Goal: Information Seeking & Learning: Check status

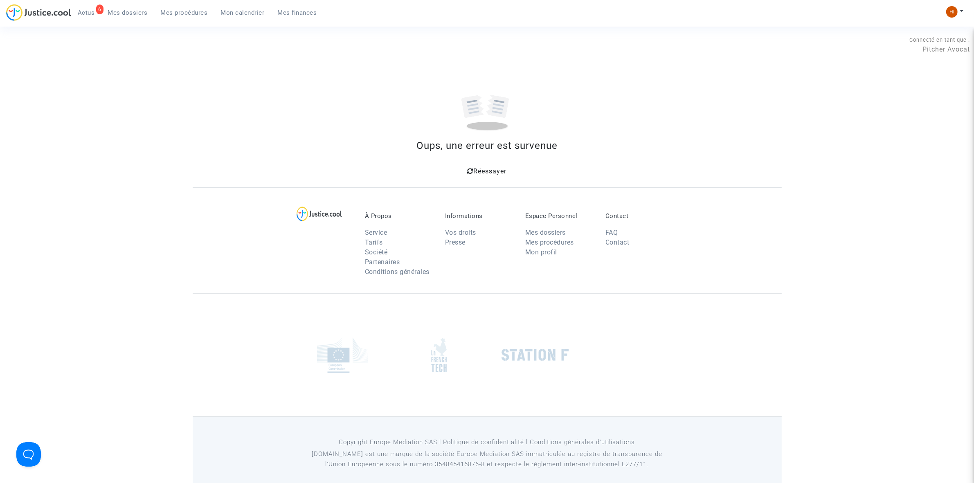
click at [493, 169] on span "Réessayer" at bounding box center [490, 171] width 33 height 8
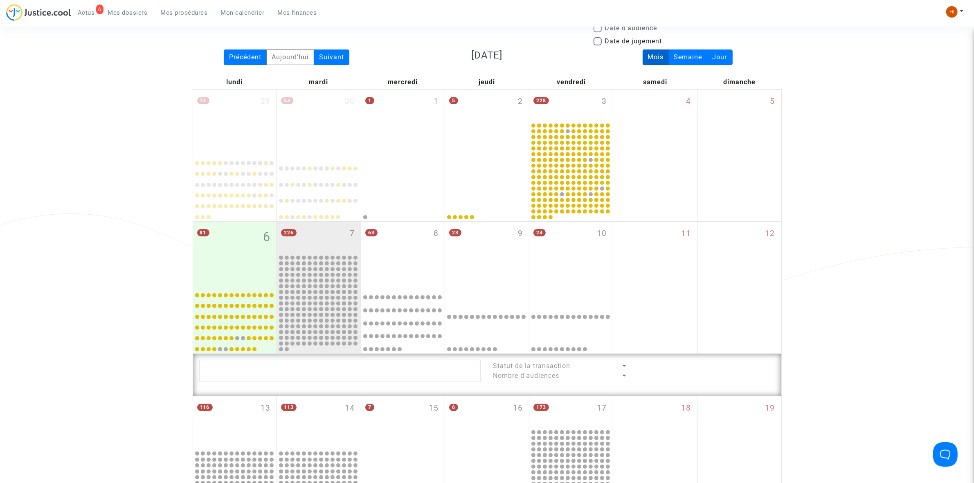
scroll to position [49, 0]
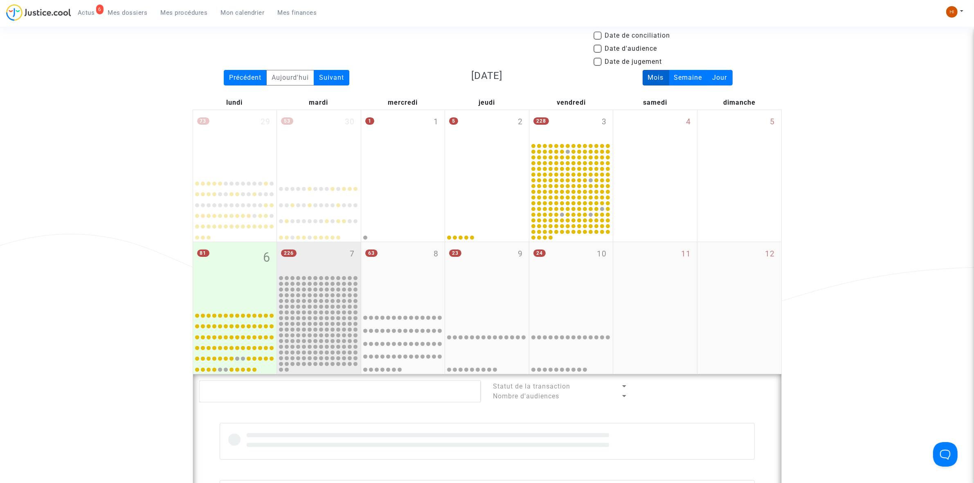
click at [324, 258] on div "226 7" at bounding box center [319, 258] width 84 height 32
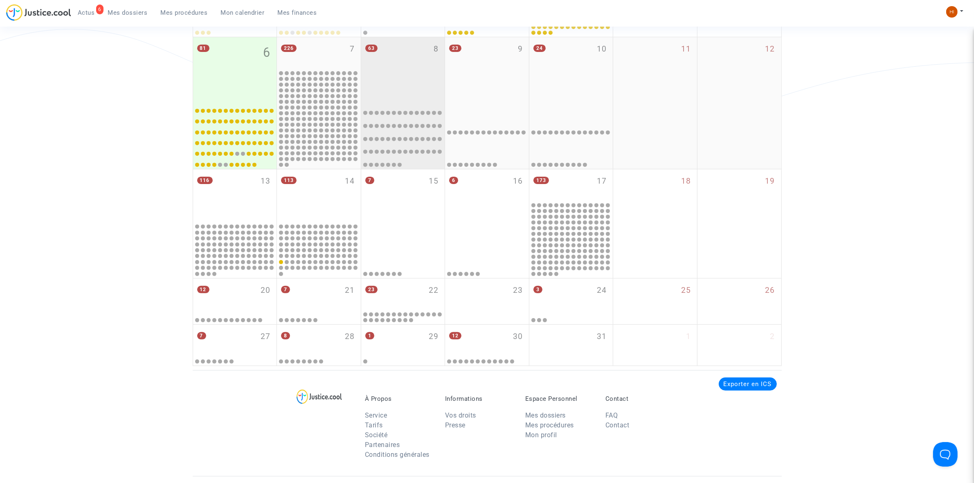
scroll to position [254, 0]
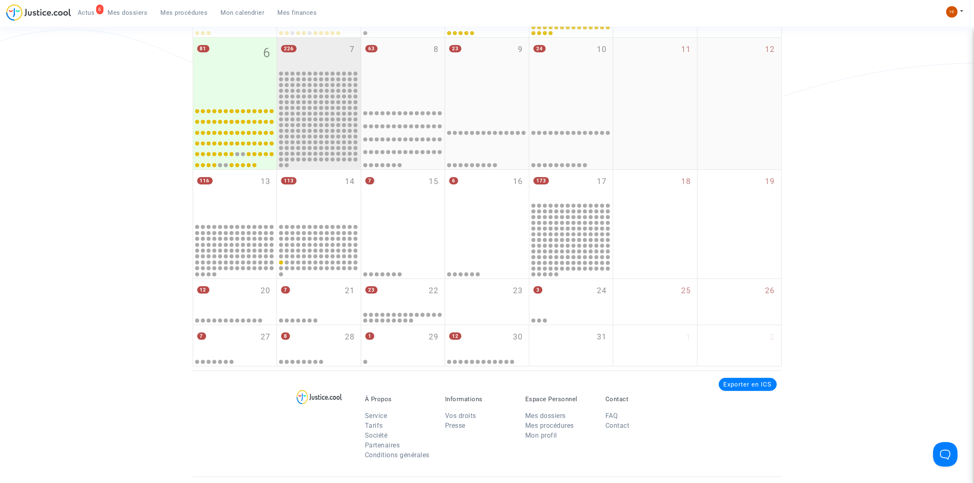
click at [345, 65] on div "226 7" at bounding box center [319, 54] width 84 height 32
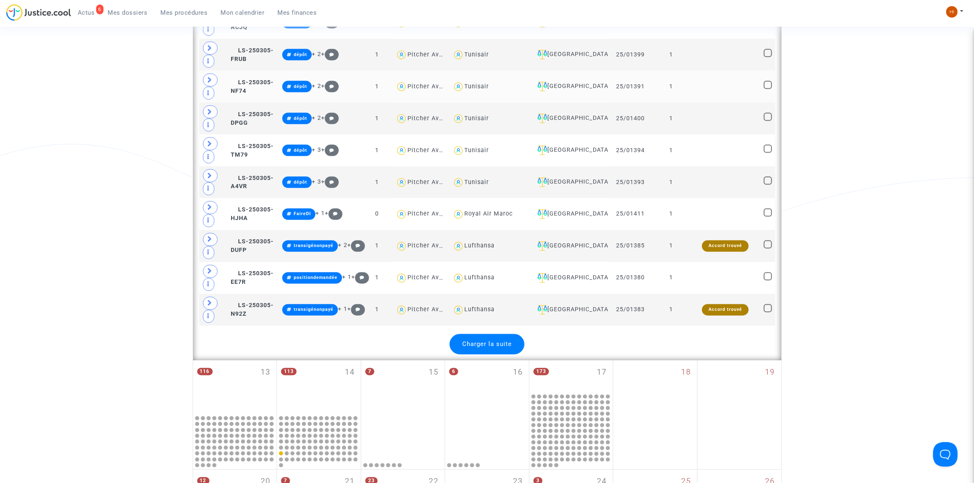
scroll to position [1840, 0]
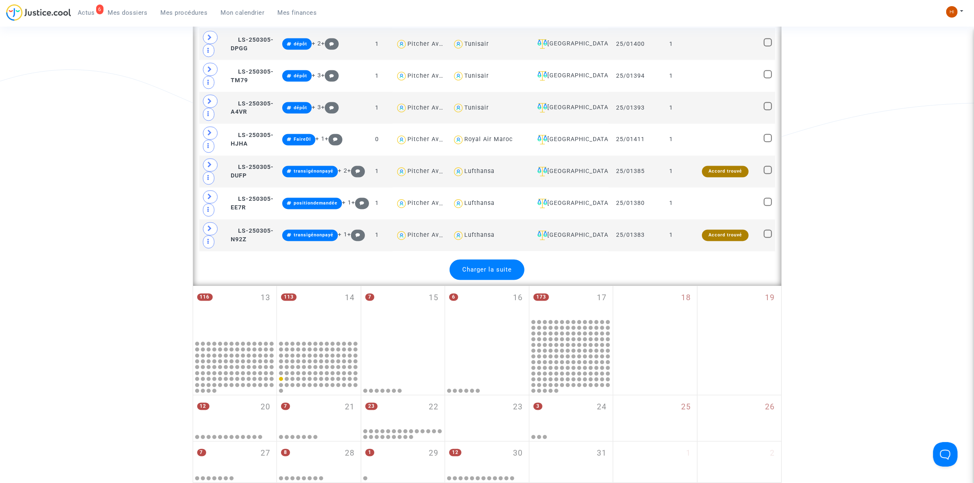
click at [514, 280] on div "Charger la suite" at bounding box center [487, 270] width 75 height 20
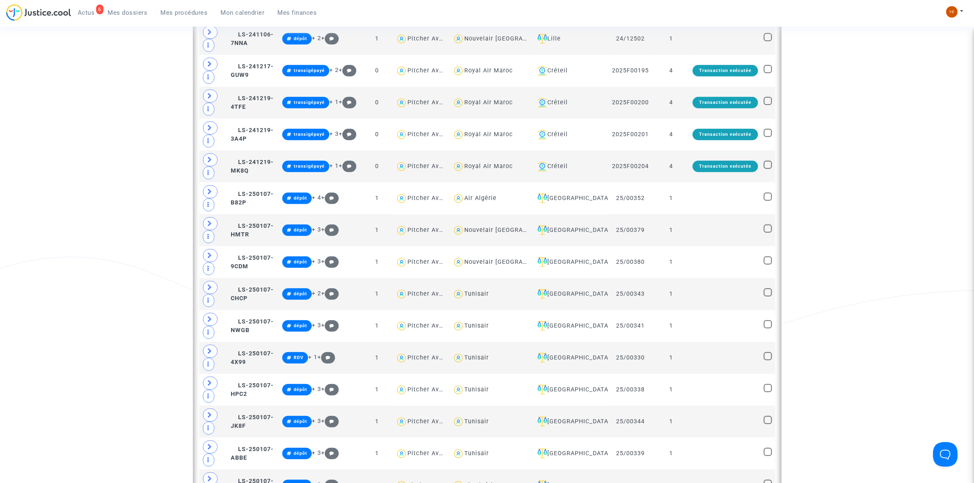
scroll to position [561, 0]
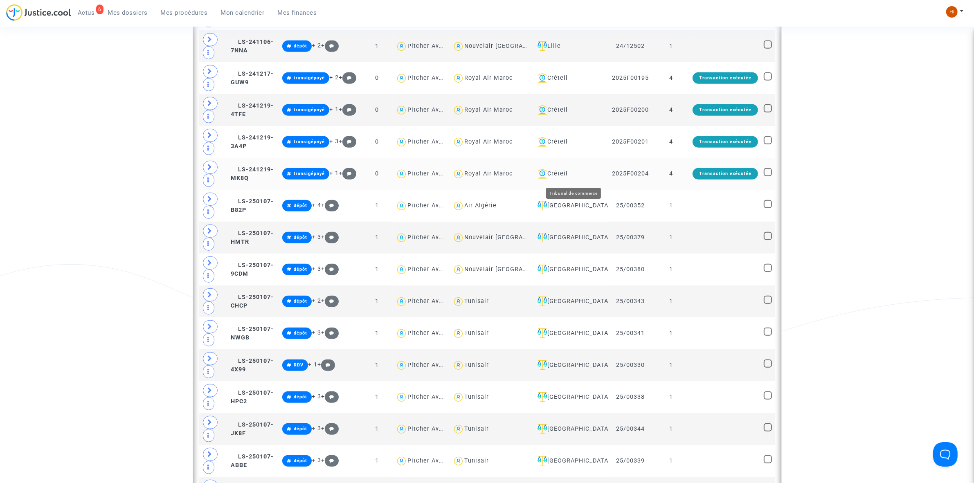
click at [575, 176] on div "Créteil" at bounding box center [570, 174] width 71 height 10
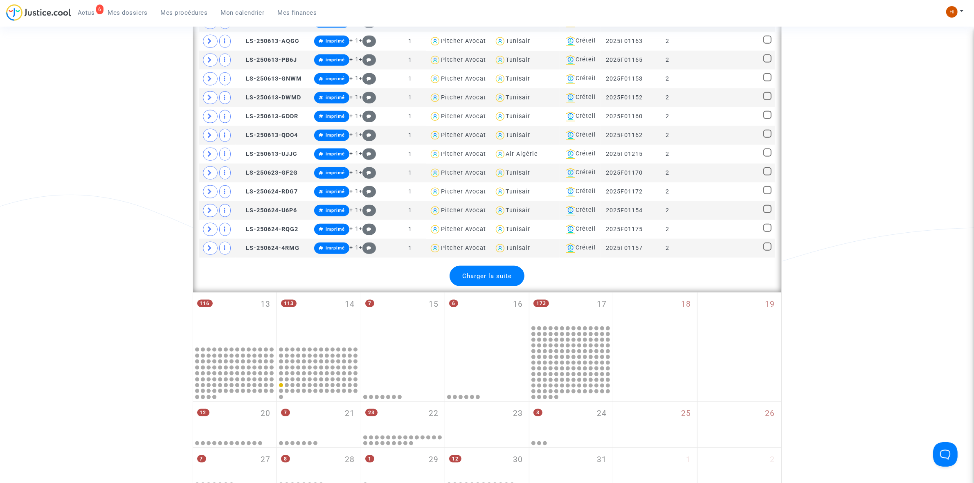
scroll to position [1175, 0]
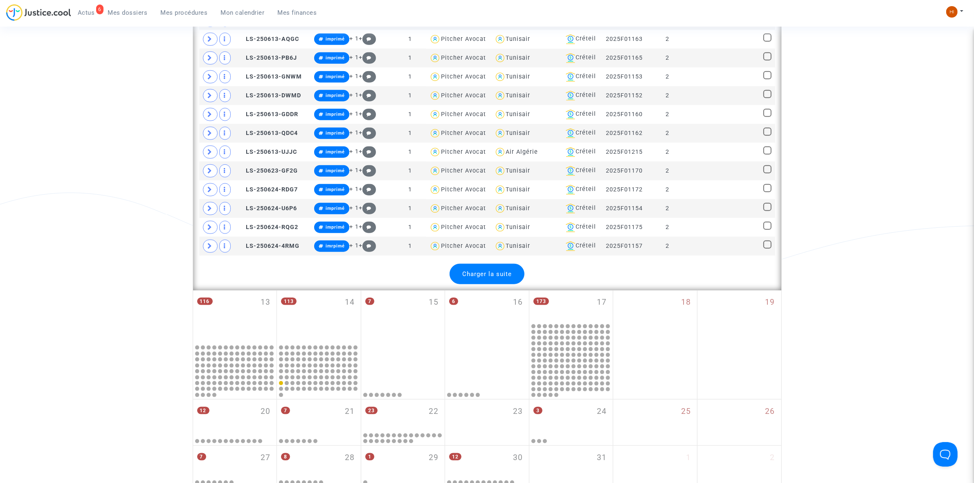
click at [506, 284] on div "Charger la suite" at bounding box center [487, 274] width 75 height 20
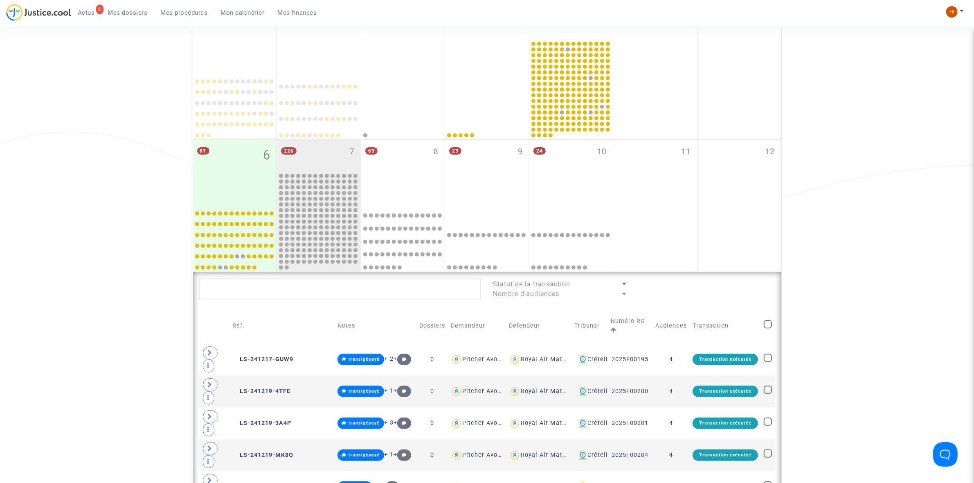
scroll to position [0, 0]
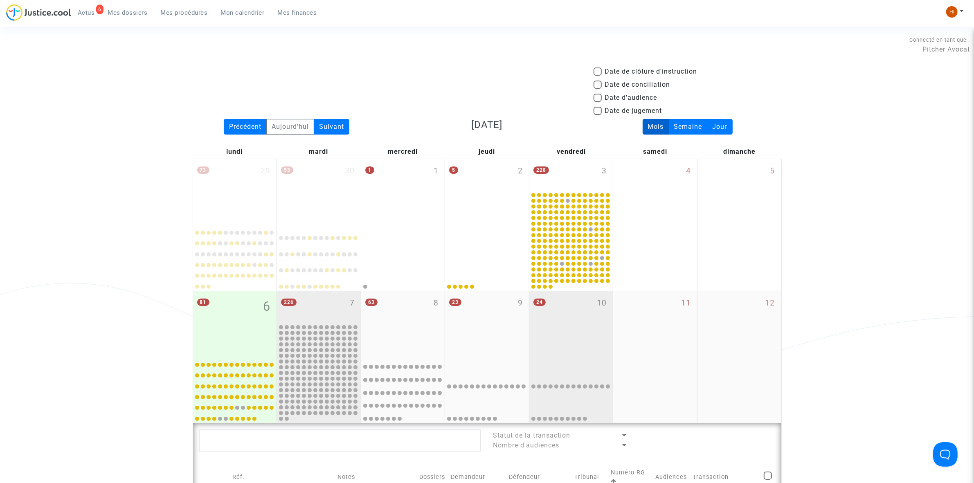
click at [568, 334] on div "24 10" at bounding box center [572, 323] width 84 height 65
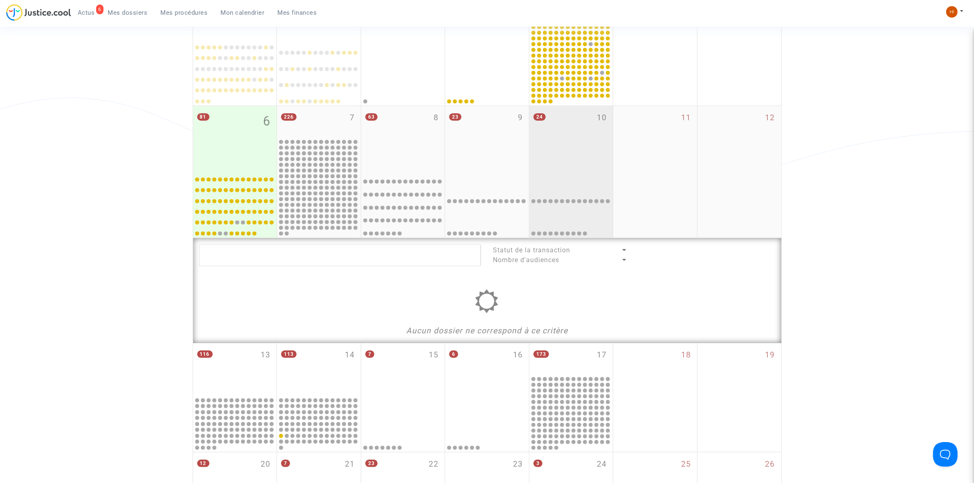
scroll to position [205, 0]
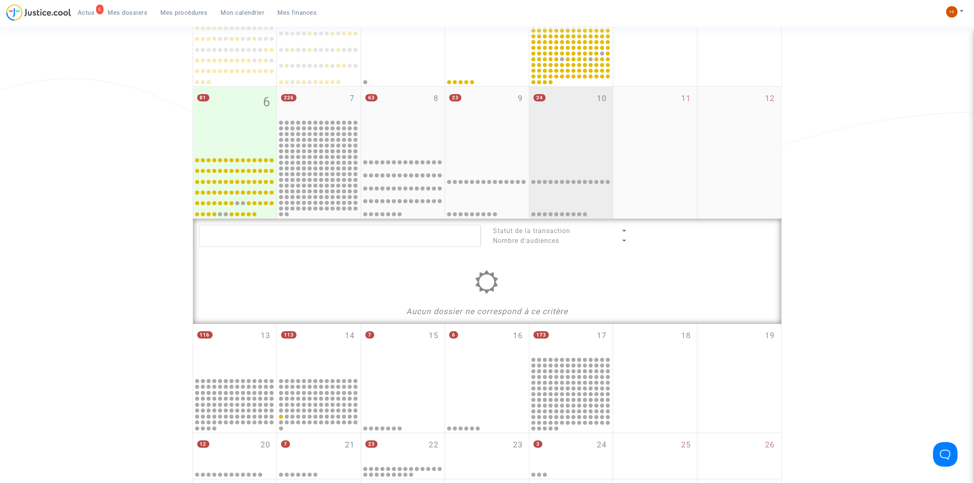
click at [580, 123] on div "24 10" at bounding box center [572, 119] width 84 height 65
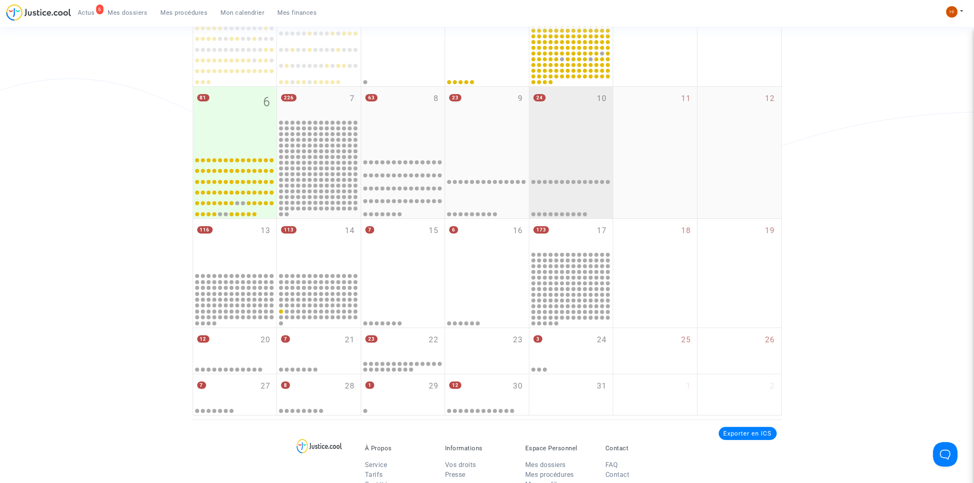
click at [563, 134] on div "24 10" at bounding box center [572, 119] width 84 height 65
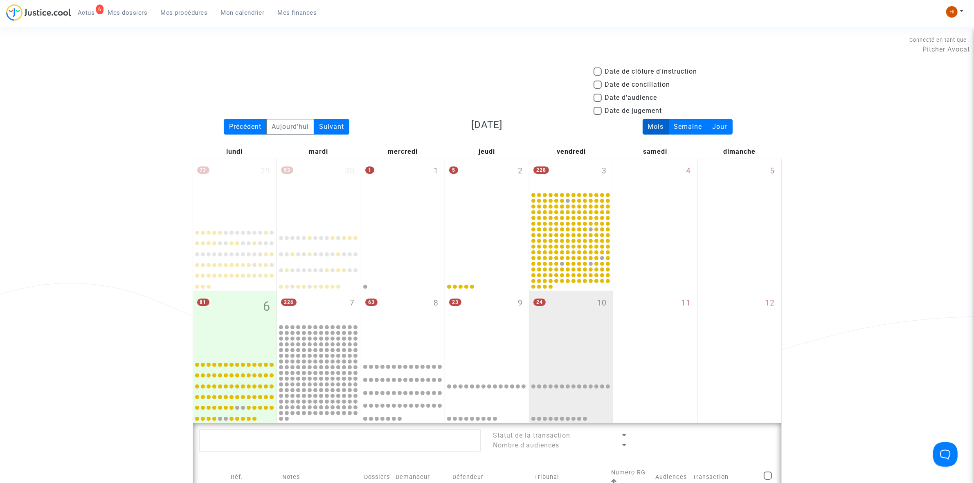
drag, startPoint x: 239, startPoint y: 127, endPoint x: 654, endPoint y: 101, distance: 415.0
click at [255, 126] on div "Précédent" at bounding box center [245, 127] width 43 height 16
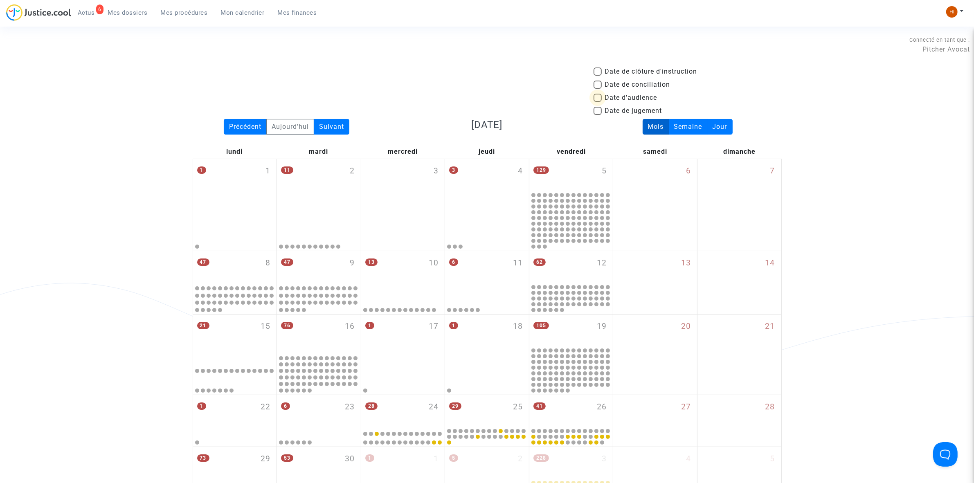
click at [635, 100] on span "Date d'audience" at bounding box center [631, 98] width 52 height 10
click at [598, 102] on input "Date d'audience" at bounding box center [598, 102] width 0 height 0
click at [635, 100] on span "Date d'audience" at bounding box center [631, 98] width 52 height 10
click at [598, 102] on input "Date d'audience" at bounding box center [598, 102] width 0 height 0
checkbox input "false"
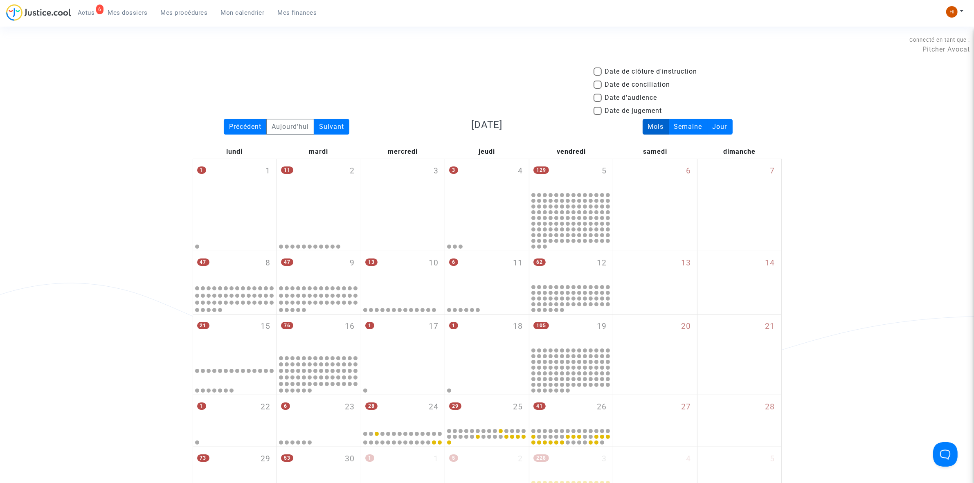
click at [635, 109] on span "Date de jugement" at bounding box center [633, 111] width 57 height 10
click at [598, 115] on input "Date de jugement" at bounding box center [598, 115] width 0 height 0
checkbox input "true"
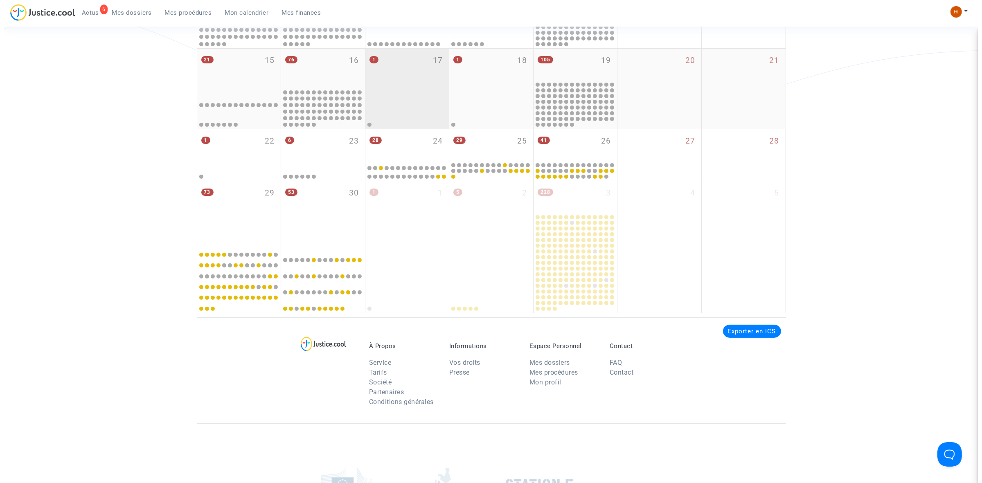
scroll to position [256, 0]
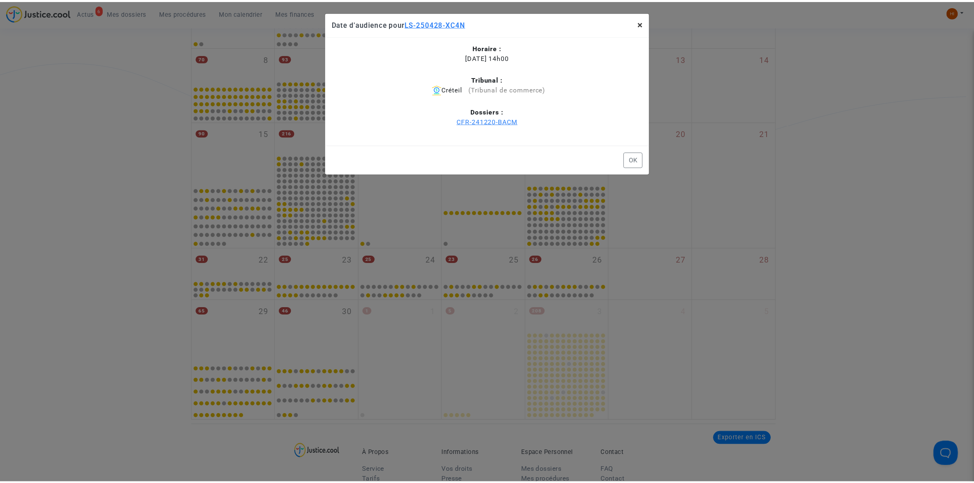
scroll to position [256, 0]
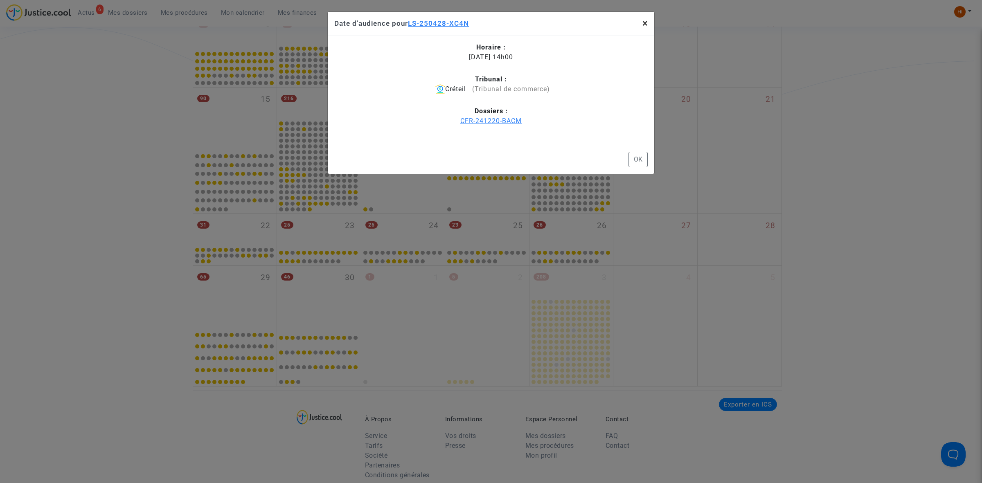
click at [651, 18] on button "×" at bounding box center [645, 23] width 18 height 23
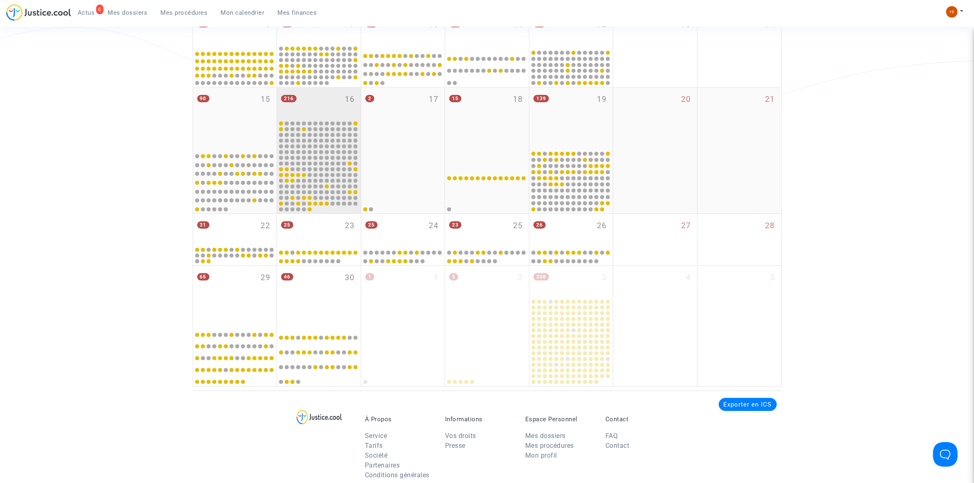
click at [284, 99] on span "216" at bounding box center [289, 98] width 16 height 7
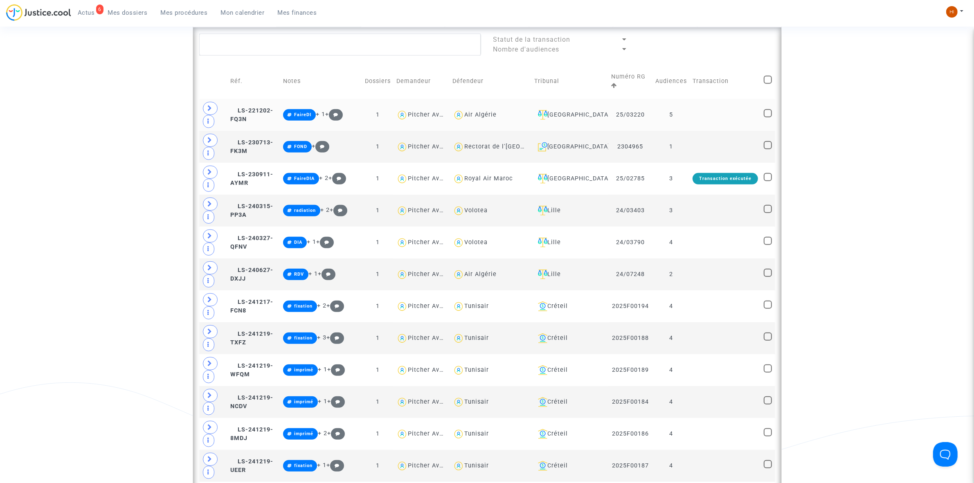
scroll to position [460, 0]
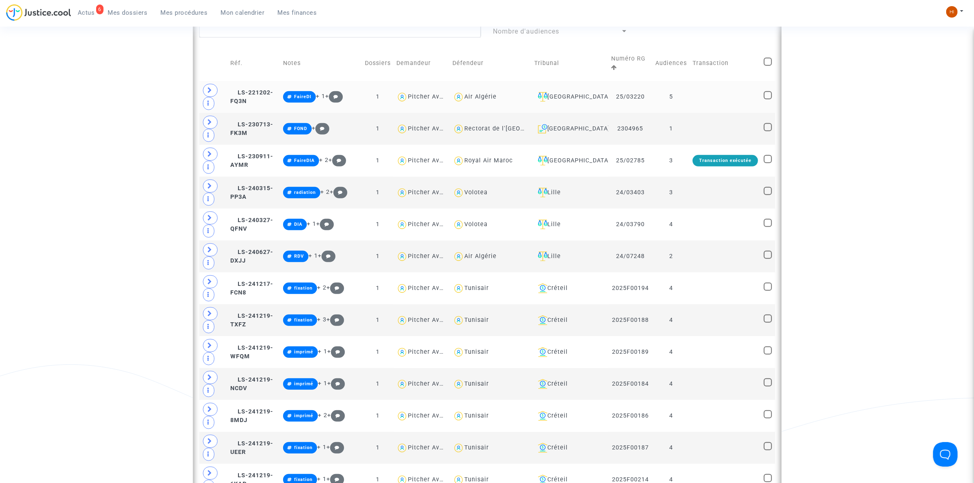
click at [490, 98] on div "Air Algérie" at bounding box center [481, 96] width 32 height 7
type textarea "@"Air Algérie""
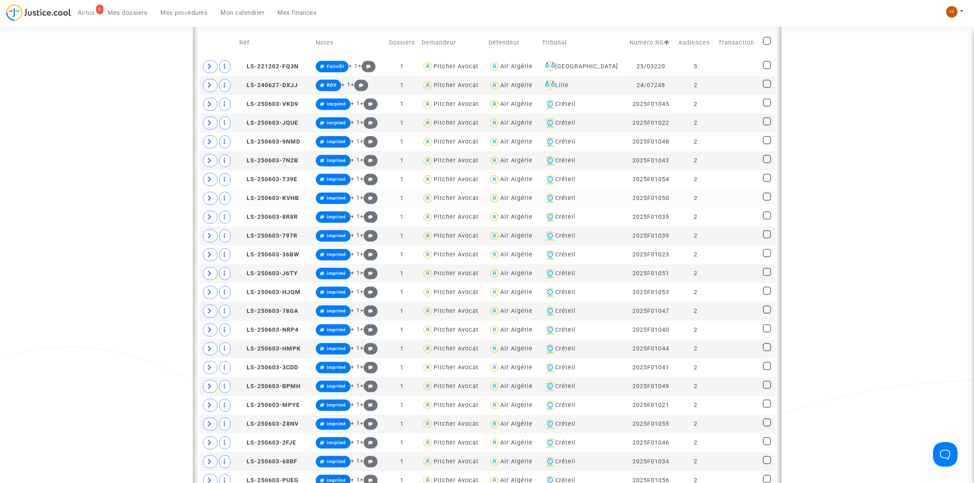
scroll to position [460, 0]
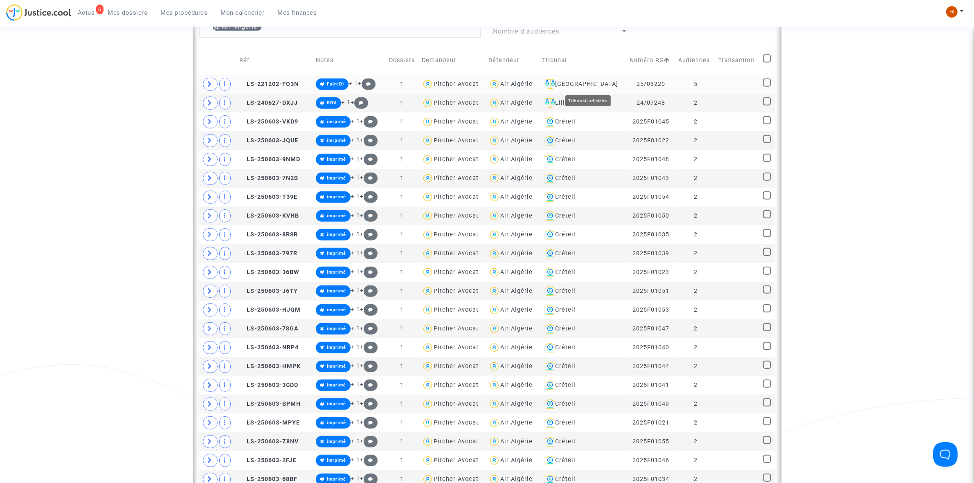
click at [596, 85] on div "[GEOGRAPHIC_DATA]" at bounding box center [583, 84] width 82 height 10
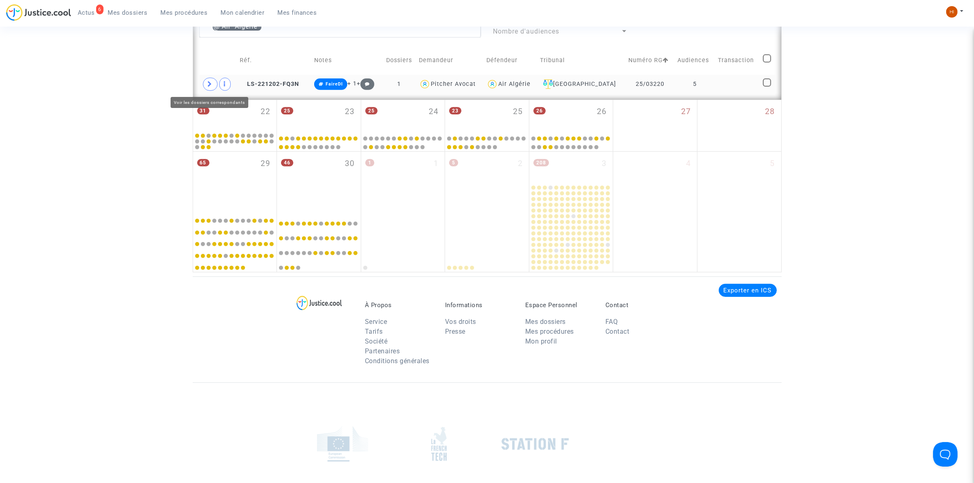
click at [210, 87] on icon at bounding box center [210, 84] width 5 height 6
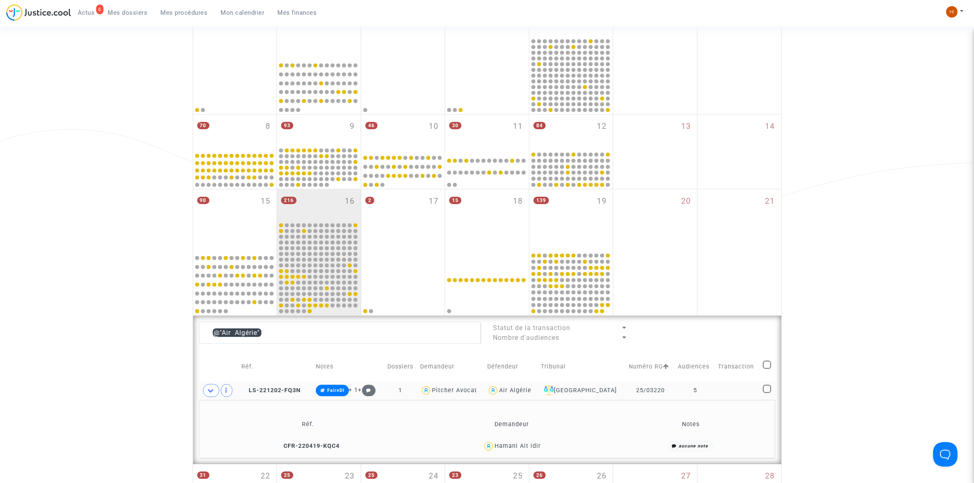
scroll to position [153, 0]
